Goal: Information Seeking & Learning: Understand process/instructions

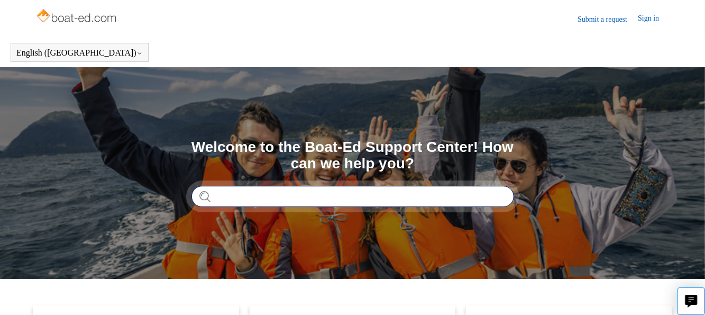
click at [215, 195] on input "Search" at bounding box center [352, 196] width 322 height 21
type input "*"
type input "**********"
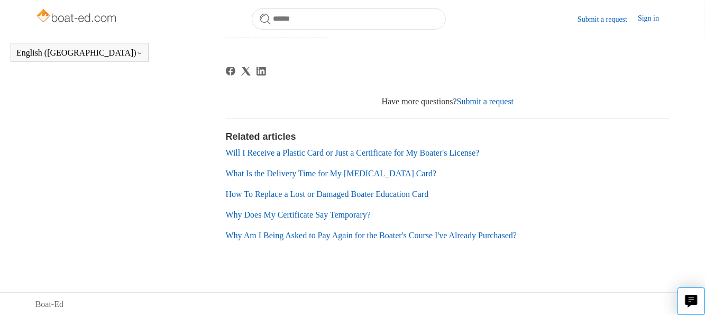
scroll to position [311, 0]
click at [358, 189] on link "How To Replace a Lost or Damaged Boater Education Card" at bounding box center [327, 193] width 203 height 9
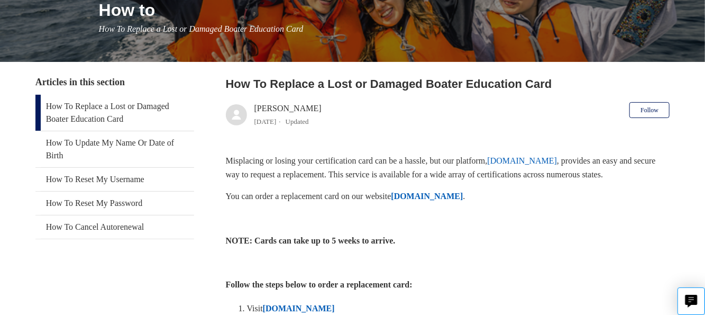
scroll to position [159, 0]
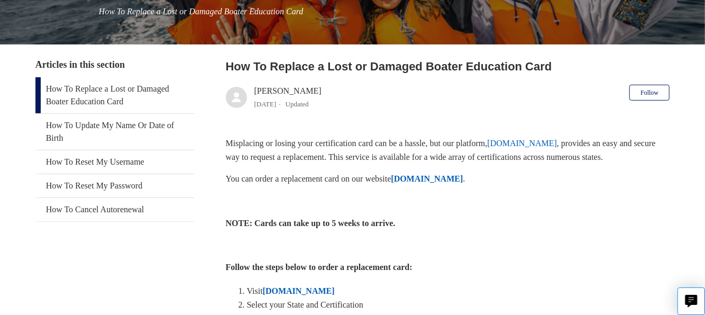
click at [452, 181] on strong "[DOMAIN_NAME]" at bounding box center [427, 178] width 72 height 9
